Goal: Transaction & Acquisition: Purchase product/service

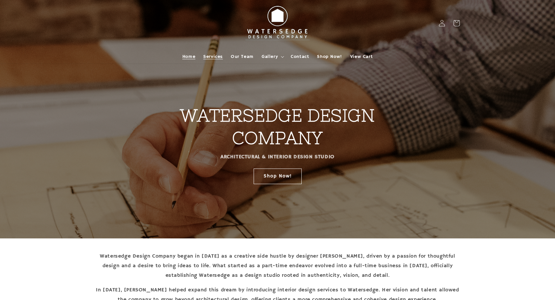
click at [222, 56] on span "Services" at bounding box center [213, 57] width 20 height 6
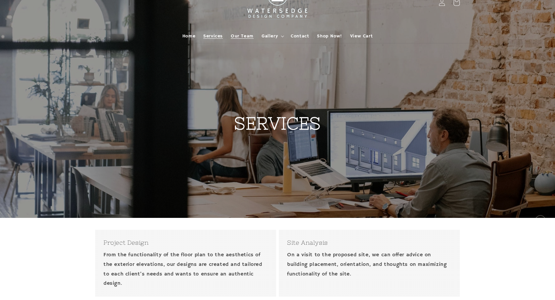
scroll to position [21, 0]
click at [270, 32] on summary "Gallery" at bounding box center [271, 36] width 29 height 14
click at [248, 33] on span "Our Team" at bounding box center [242, 36] width 23 height 6
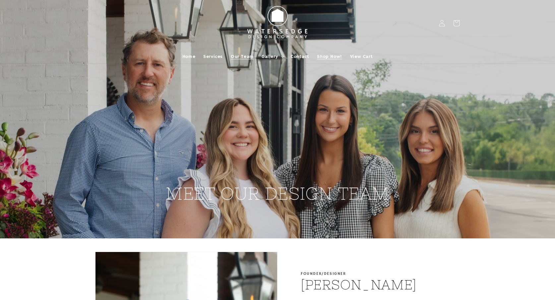
click at [322, 57] on span "Shop Now!" at bounding box center [329, 57] width 25 height 6
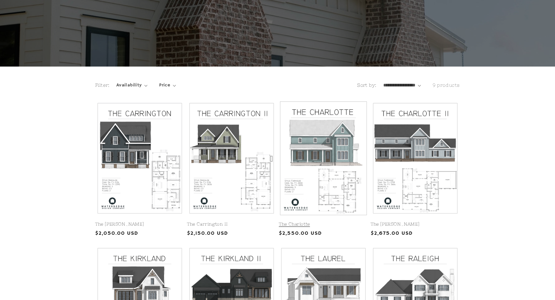
scroll to position [149, 0]
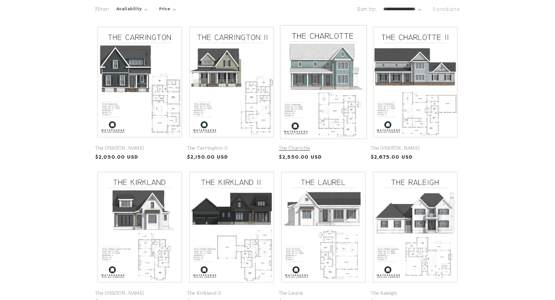
click at [333, 145] on link "The Charlotte" at bounding box center [323, 148] width 89 height 6
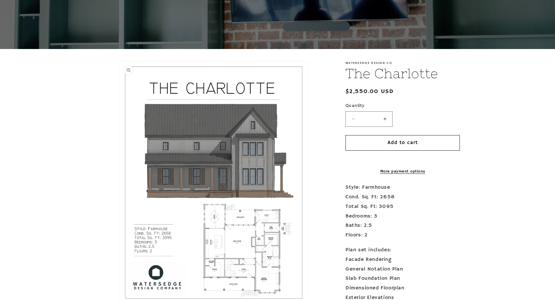
scroll to position [194, 0]
